Goal: Information Seeking & Learning: Learn about a topic

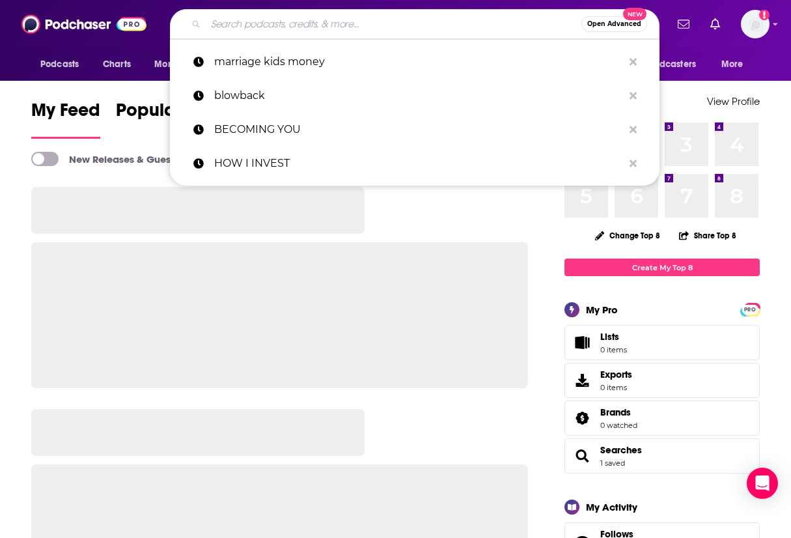
click at [360, 17] on input "Search podcasts, credits, & more..." at bounding box center [394, 24] width 376 height 21
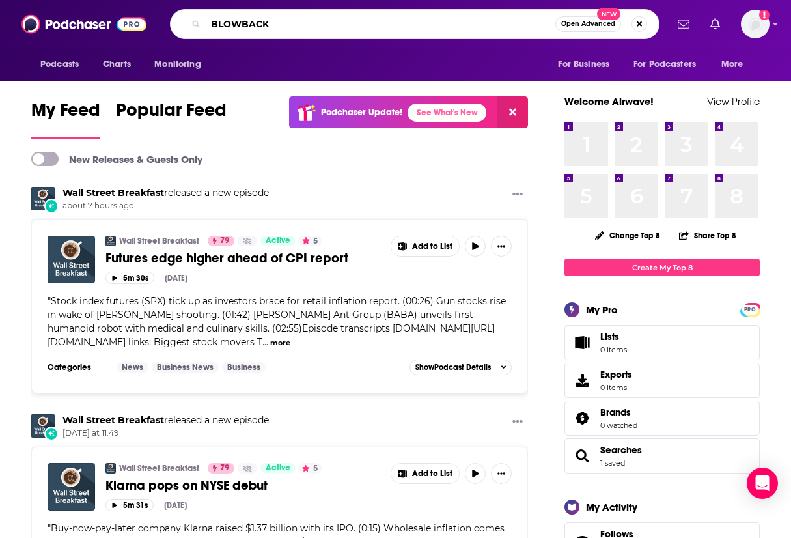
type input "BLOWBACK"
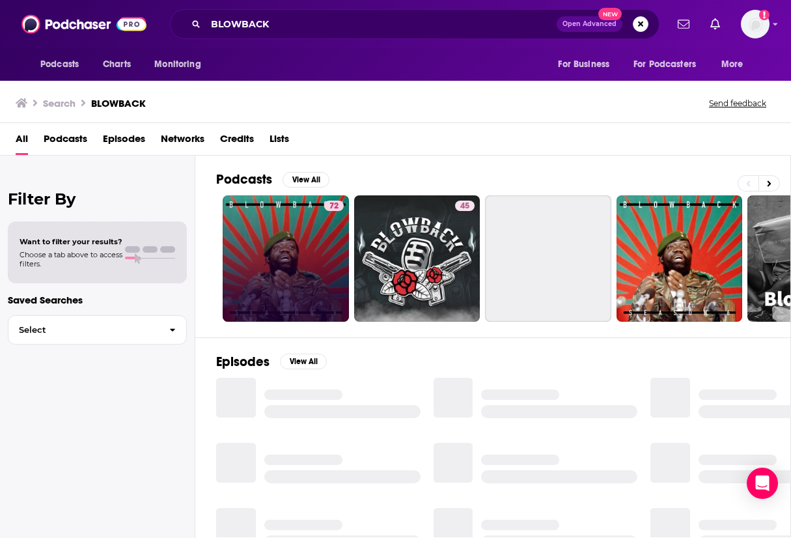
click at [316, 222] on link "72" at bounding box center [286, 258] width 126 height 126
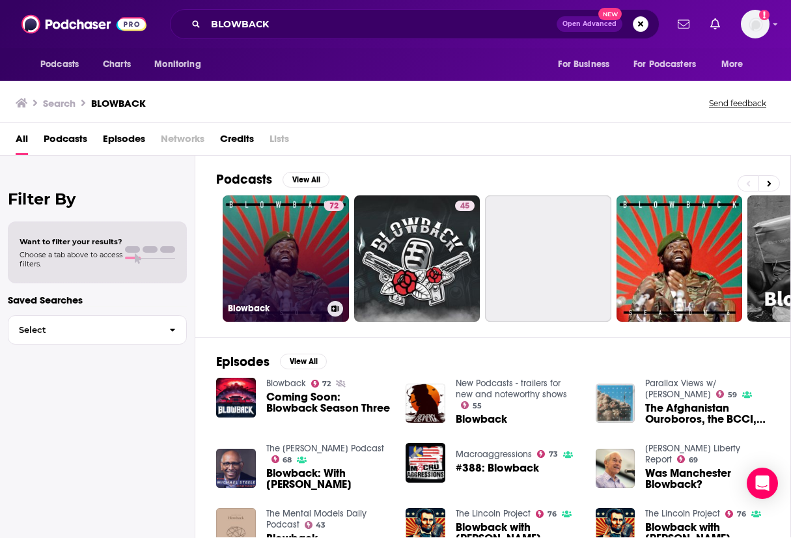
click at [232, 208] on link "72 Blowback" at bounding box center [286, 258] width 126 height 126
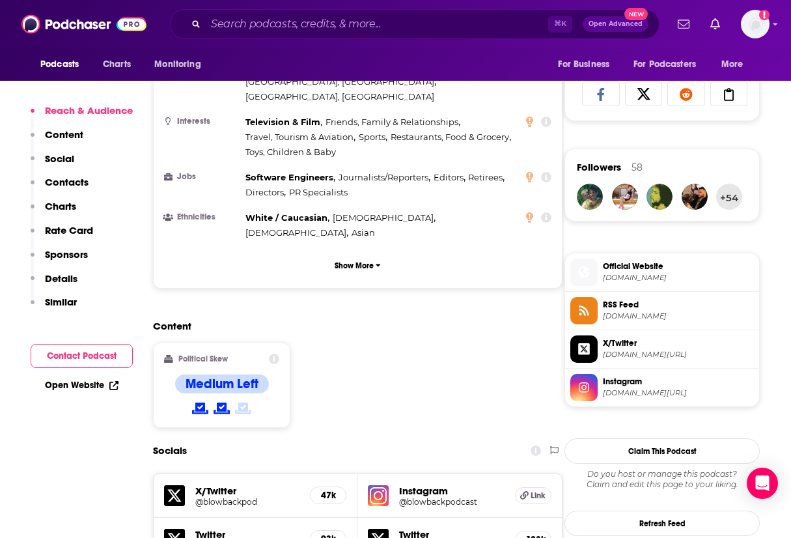
scroll to position [869, 0]
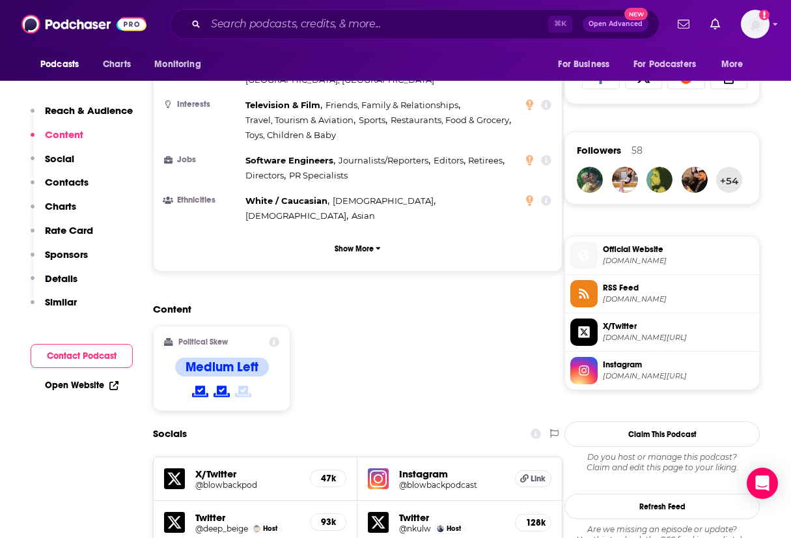
click at [681, 296] on span "[DOMAIN_NAME]" at bounding box center [678, 299] width 151 height 10
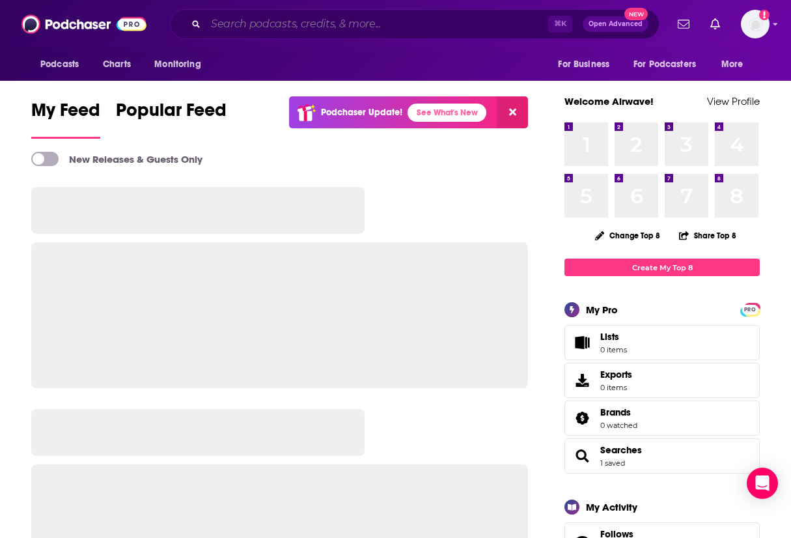
click at [384, 24] on input "Search podcasts, credits, & more..." at bounding box center [377, 24] width 342 height 21
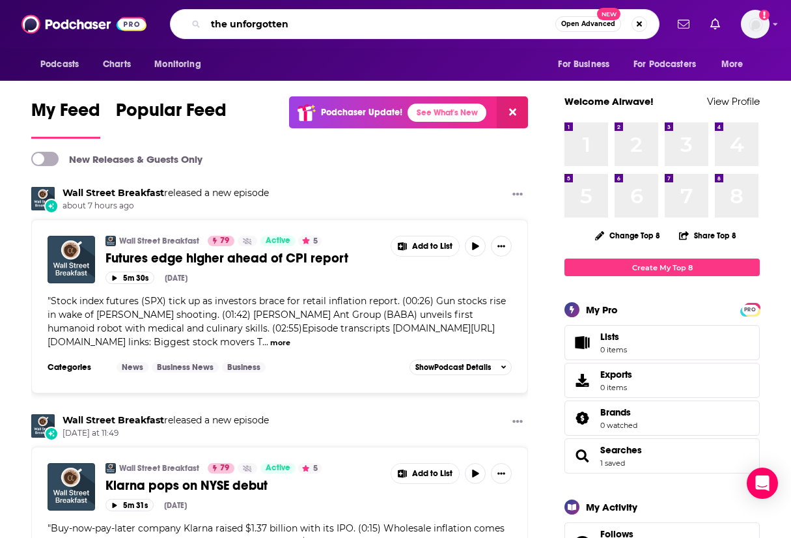
type input "the unforgotten"
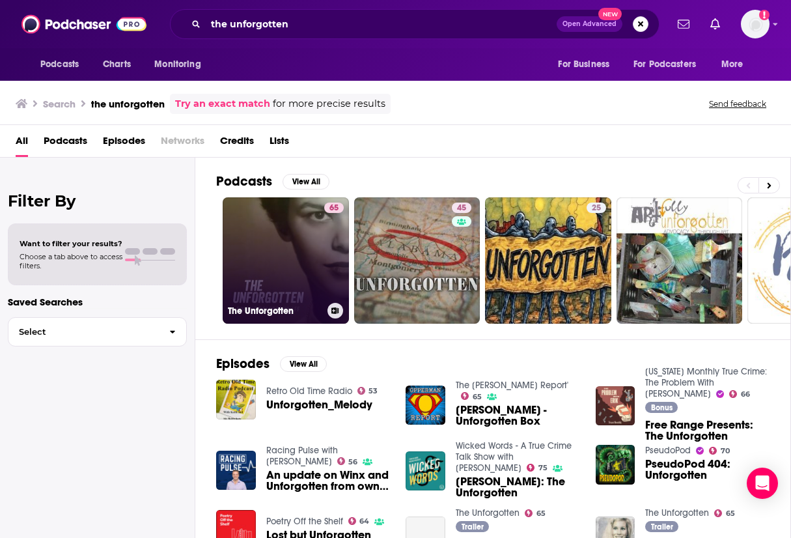
click at [318, 266] on link "65 The Unforgotten" at bounding box center [286, 260] width 126 height 126
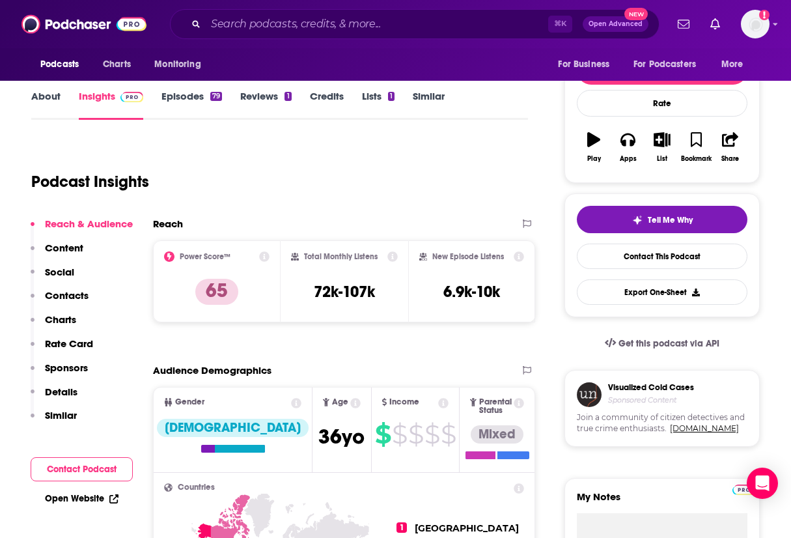
scroll to position [255, 0]
